Goal: Information Seeking & Learning: Learn about a topic

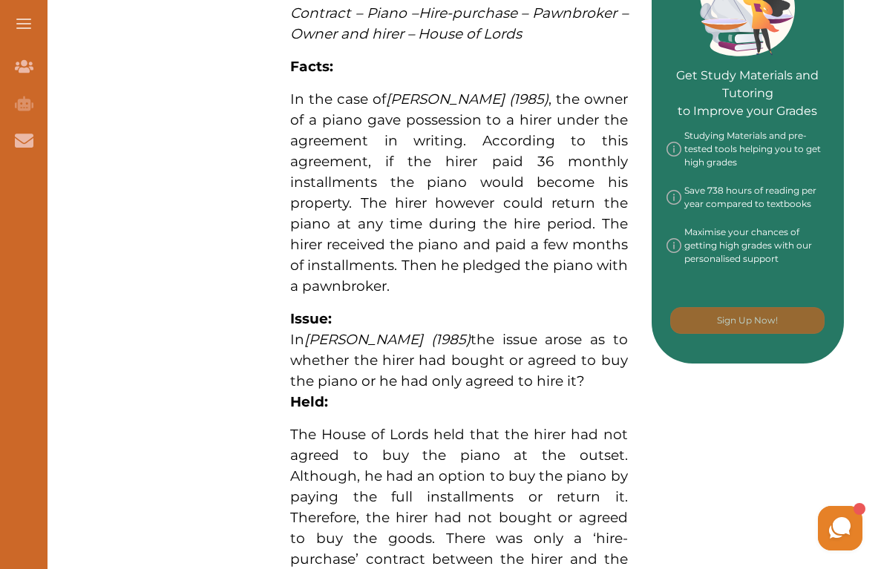
scroll to position [686, 0]
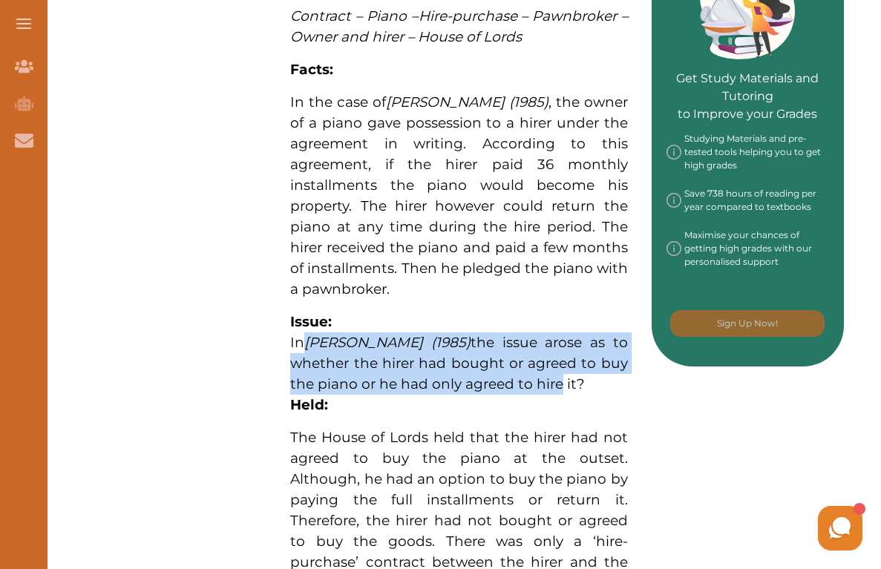
drag, startPoint x: 303, startPoint y: 335, endPoint x: 559, endPoint y: 379, distance: 259.7
click at [559, 379] on p "In Helby v Matthews (1985) the issue arose as to whether the hirer had bought o…" at bounding box center [459, 363] width 338 height 62
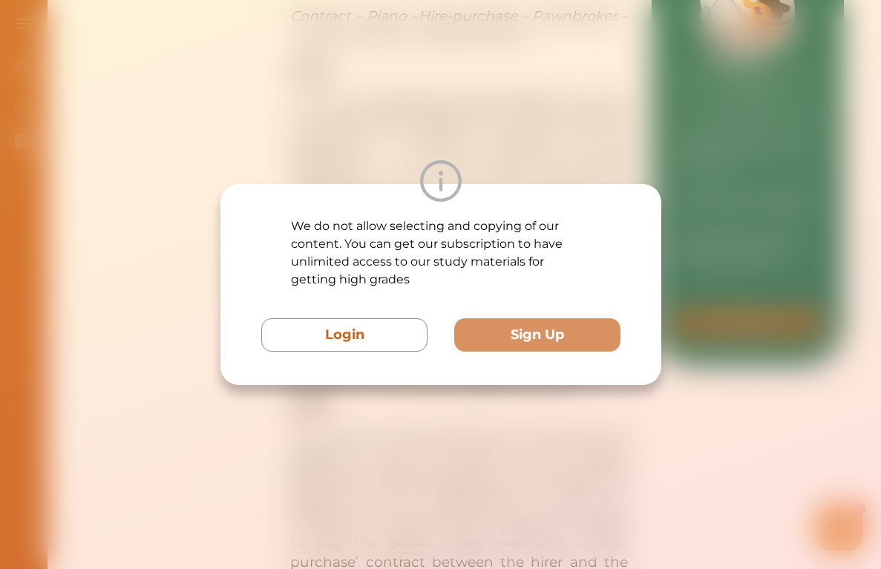
click at [558, 378] on div "We do not allow selecting and copying of our content. You can get our subscript…" at bounding box center [440, 284] width 441 height 201
click at [185, 266] on div "We do not allow selecting and copying of our content. You can get our subscript…" at bounding box center [440, 284] width 881 height 569
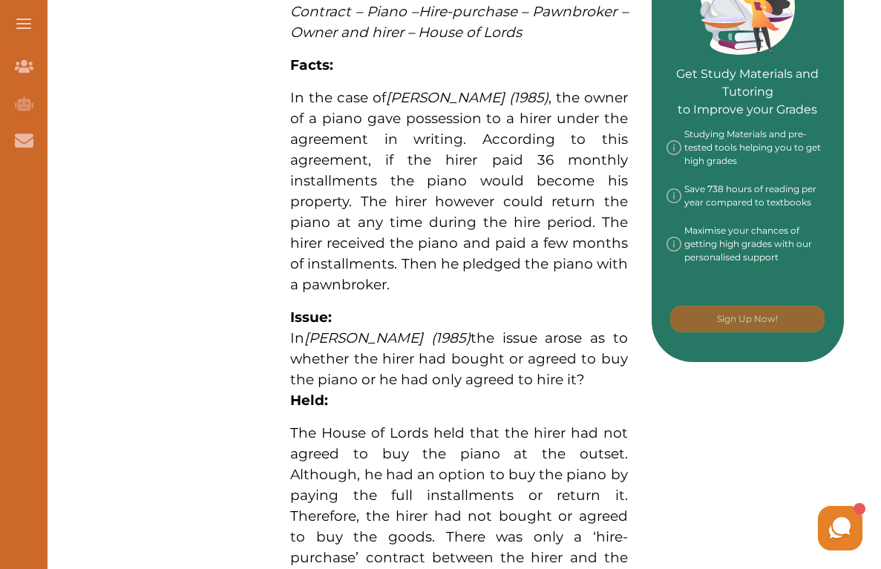
scroll to position [689, 0]
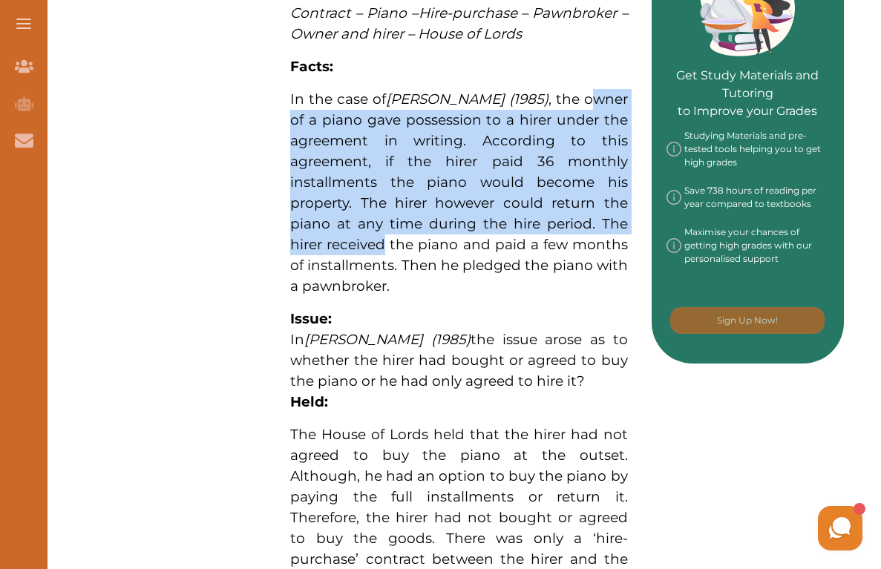
drag, startPoint x: 381, startPoint y: 174, endPoint x: 385, endPoint y: 241, distance: 67.6
click at [385, 241] on span "In the case of Helby v Matthews (1985) , the owner of a piano gave possession t…" at bounding box center [459, 193] width 338 height 204
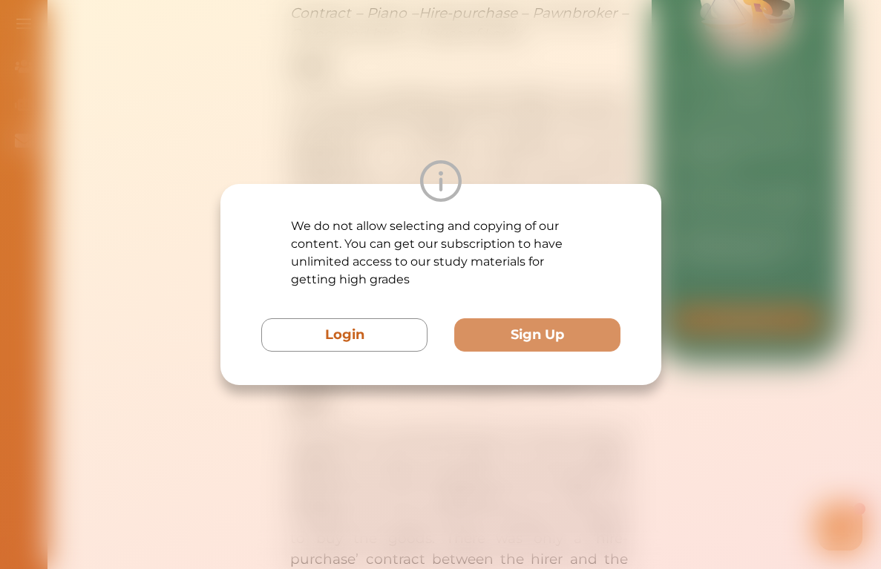
click at [165, 222] on div "We do not allow selecting and copying of our content. You can get our subscript…" at bounding box center [440, 284] width 881 height 569
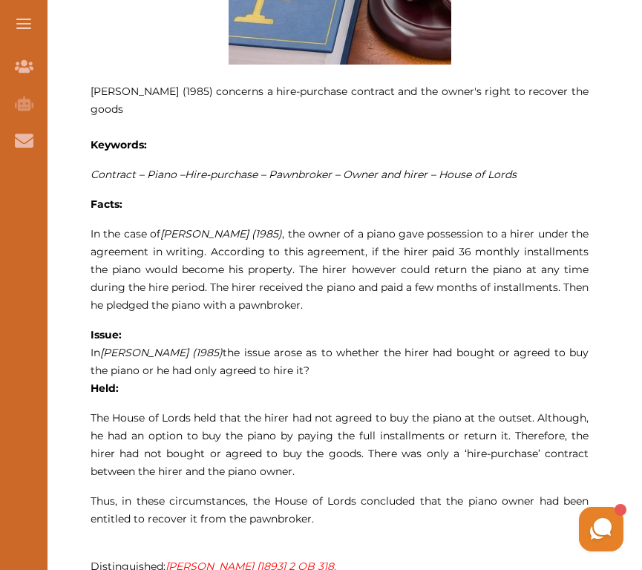
scroll to position [735, 0]
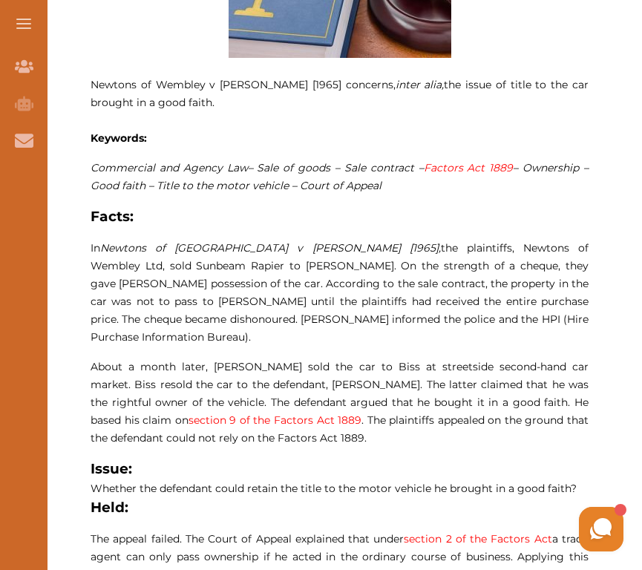
scroll to position [723, 0]
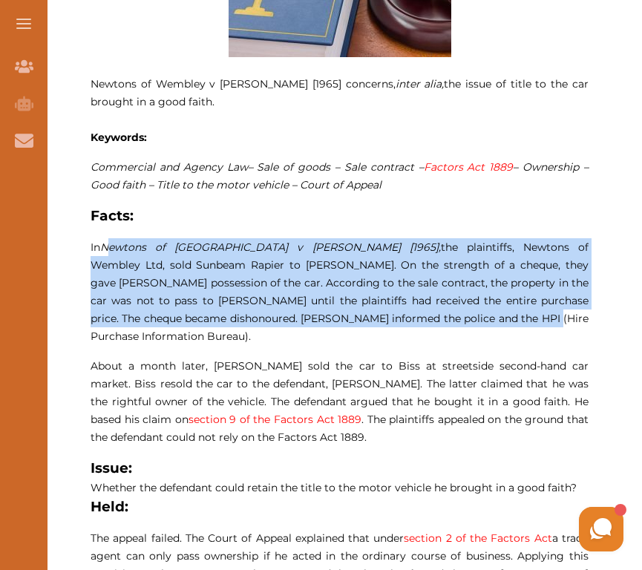
drag, startPoint x: 122, startPoint y: 243, endPoint x: 402, endPoint y: 314, distance: 289.2
click at [402, 314] on span "In Newtons of [GEOGRAPHIC_DATA] v [PERSON_NAME] [1965], the plaintiffs, Newtons…" at bounding box center [340, 291] width 498 height 102
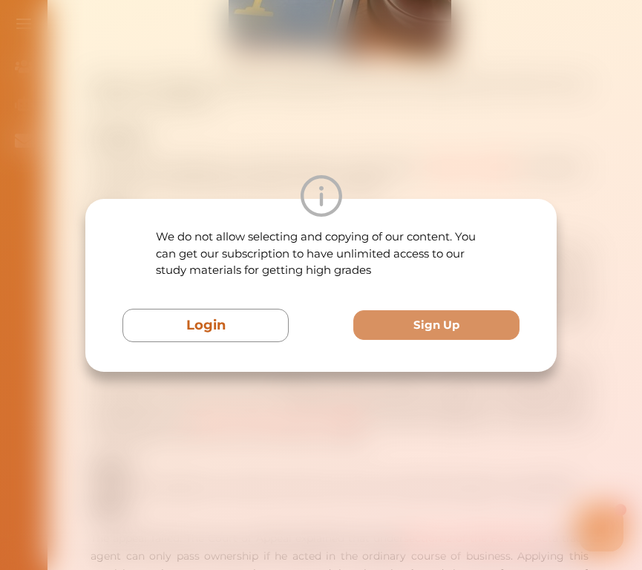
click at [402, 312] on button "Sign Up" at bounding box center [436, 325] width 166 height 30
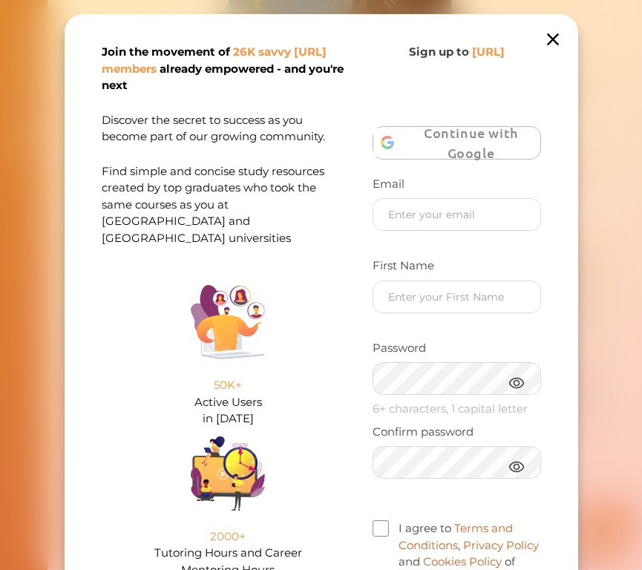
click at [550, 34] on icon at bounding box center [552, 39] width 21 height 21
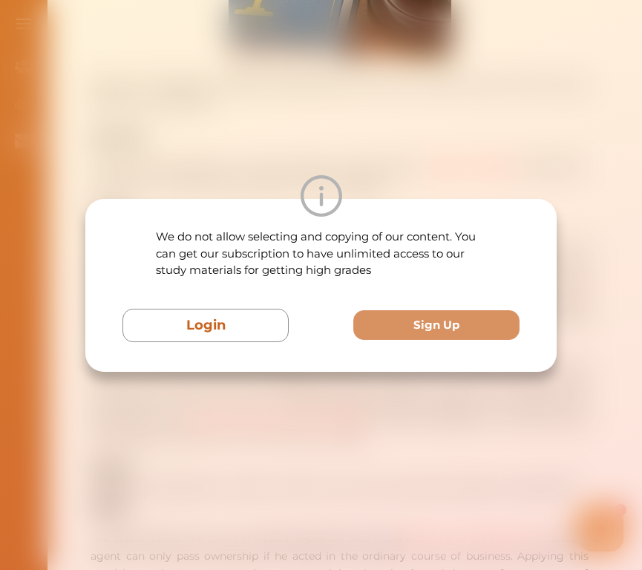
click at [405, 134] on div "We do not allow selecting and copying of our content. You can get our subscript…" at bounding box center [321, 285] width 642 height 570
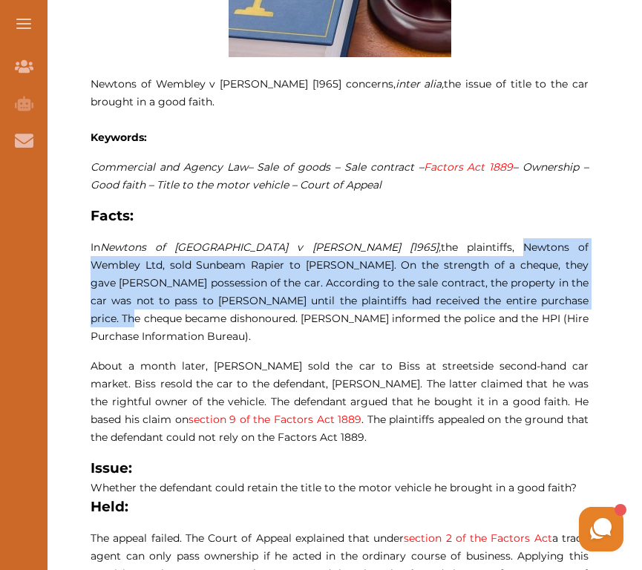
drag, startPoint x: 408, startPoint y: 251, endPoint x: 492, endPoint y: 300, distance: 97.1
click at [492, 300] on span "In Newtons of [GEOGRAPHIC_DATA] v [PERSON_NAME] [1965], the plaintiffs, Newtons…" at bounding box center [340, 291] width 498 height 102
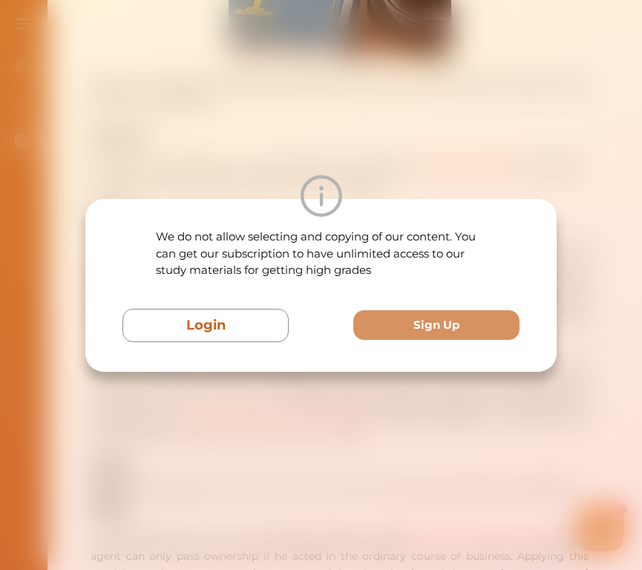
click at [517, 140] on div "We do not allow selecting and copying of our content. You can get our subscript…" at bounding box center [321, 285] width 642 height 570
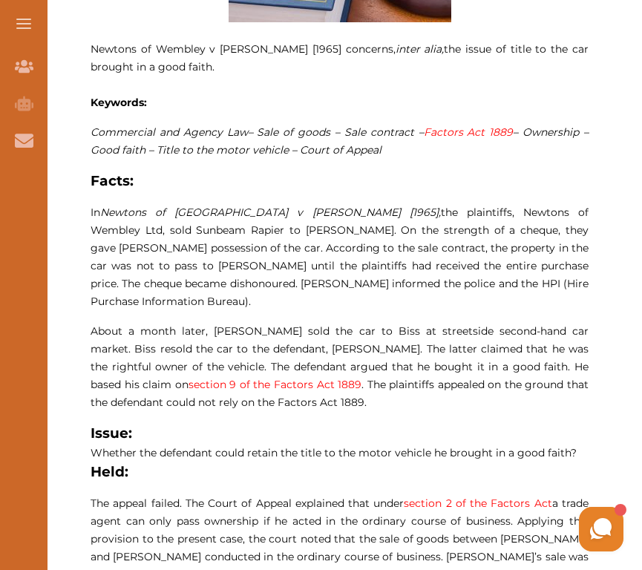
scroll to position [758, 0]
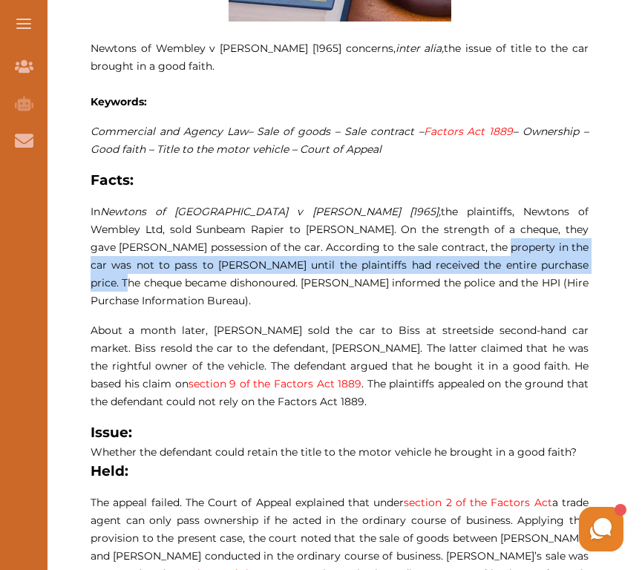
drag, startPoint x: 400, startPoint y: 240, endPoint x: 482, endPoint y: 254, distance: 82.8
click at [482, 254] on p "In Newtons of [GEOGRAPHIC_DATA] v [PERSON_NAME] [1965], the plaintiffs, Newtons…" at bounding box center [340, 256] width 498 height 107
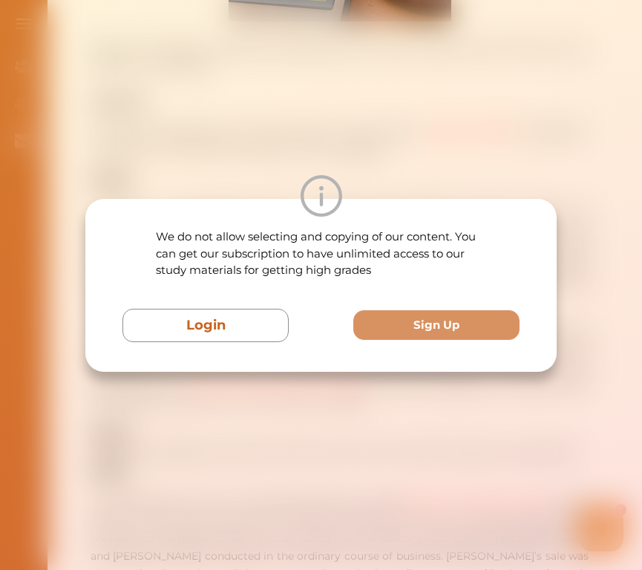
click at [482, 254] on p "We do not allow selecting and copying of our content. You can get our subscript…" at bounding box center [321, 254] width 331 height 50
click at [342, 151] on div "We do not allow selecting and copying of our content. You can get our subscript…" at bounding box center [321, 285] width 642 height 570
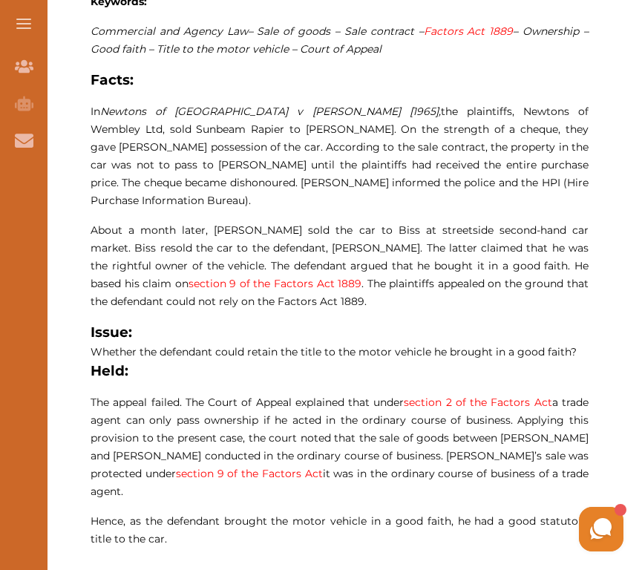
scroll to position [850, 0]
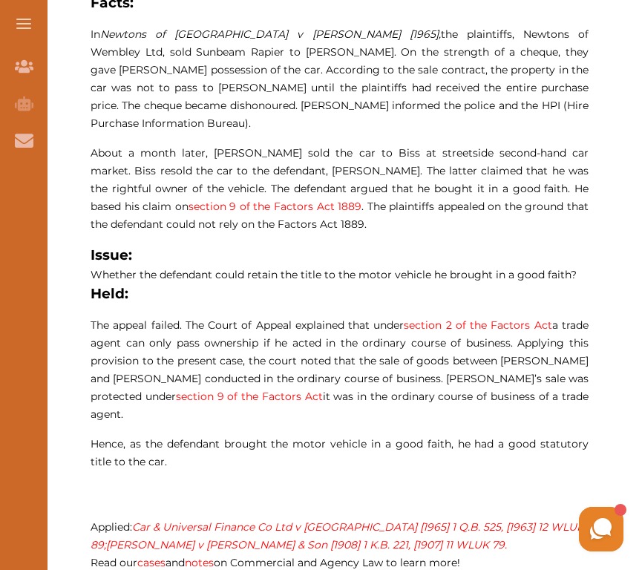
scroll to position [937, 0]
